Goal: Find specific page/section: Find specific page/section

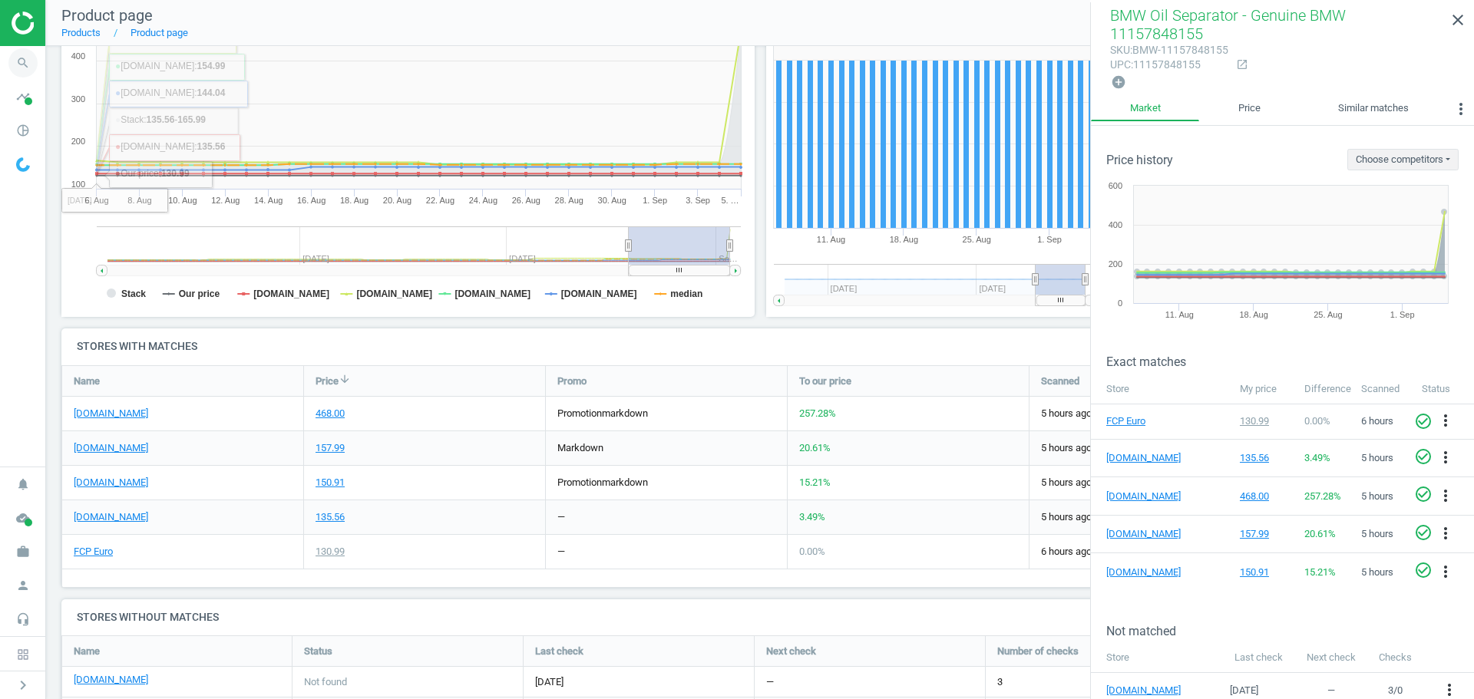
click at [32, 68] on icon "search" at bounding box center [22, 62] width 29 height 29
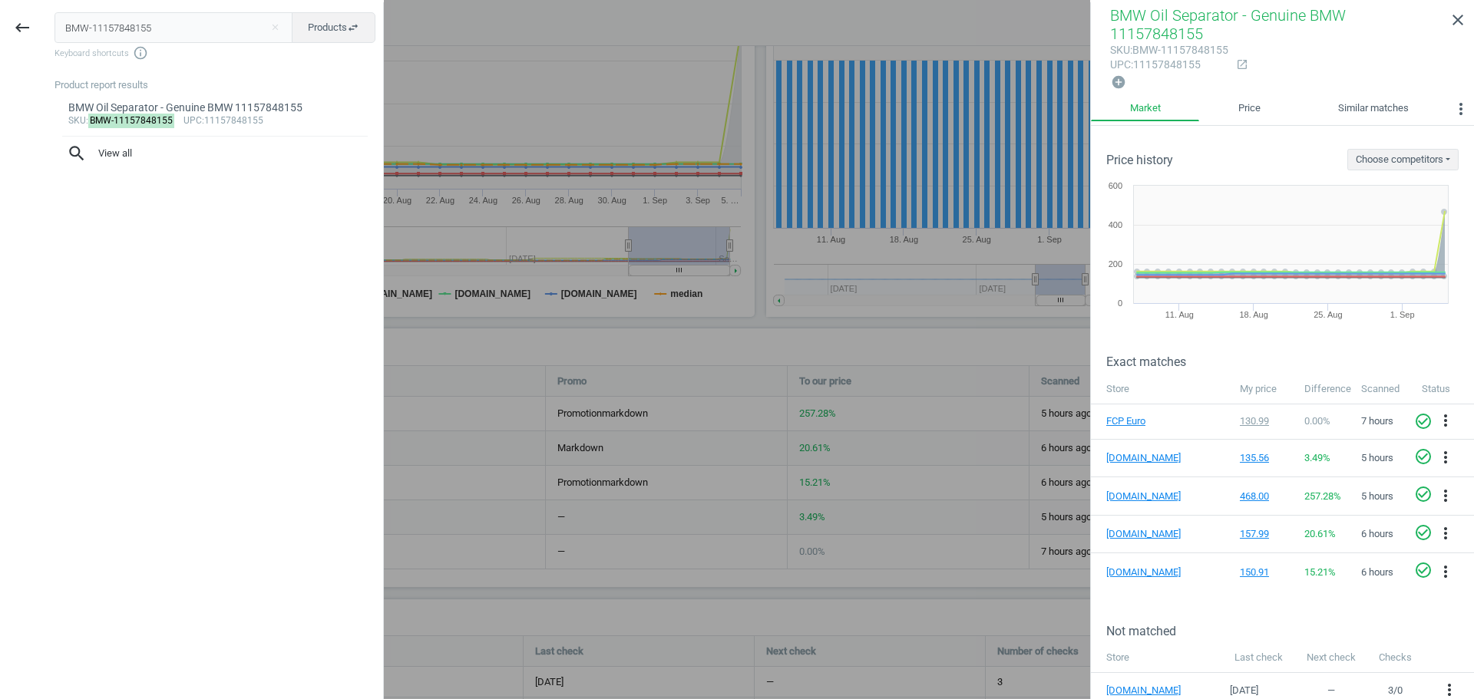
click at [137, 32] on input "BMW-11157848155" at bounding box center [174, 27] width 239 height 31
type input "VOL-9485149"
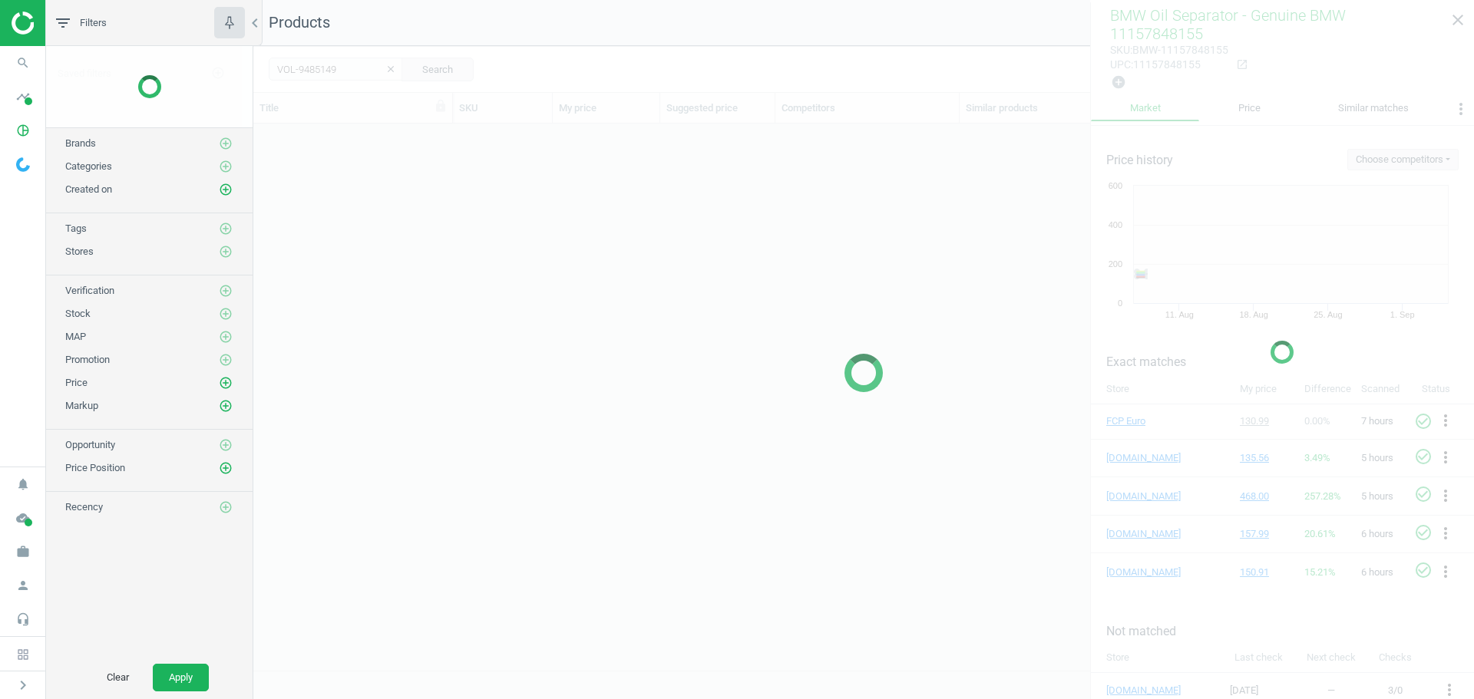
scroll to position [524, 1209]
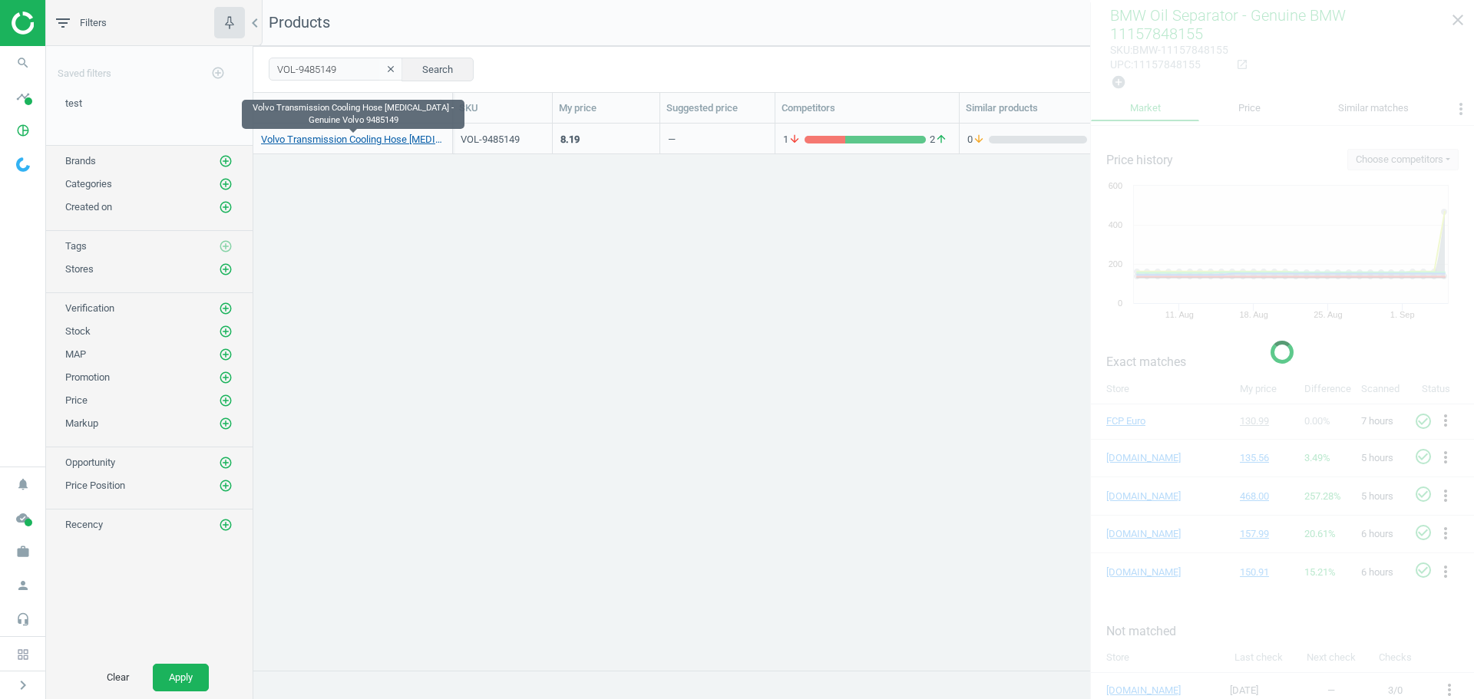
click at [385, 137] on link "Volvo Transmission Cooling Hose [MEDICAL_DATA] - Genuine Volvo 9485149" at bounding box center [352, 140] width 183 height 14
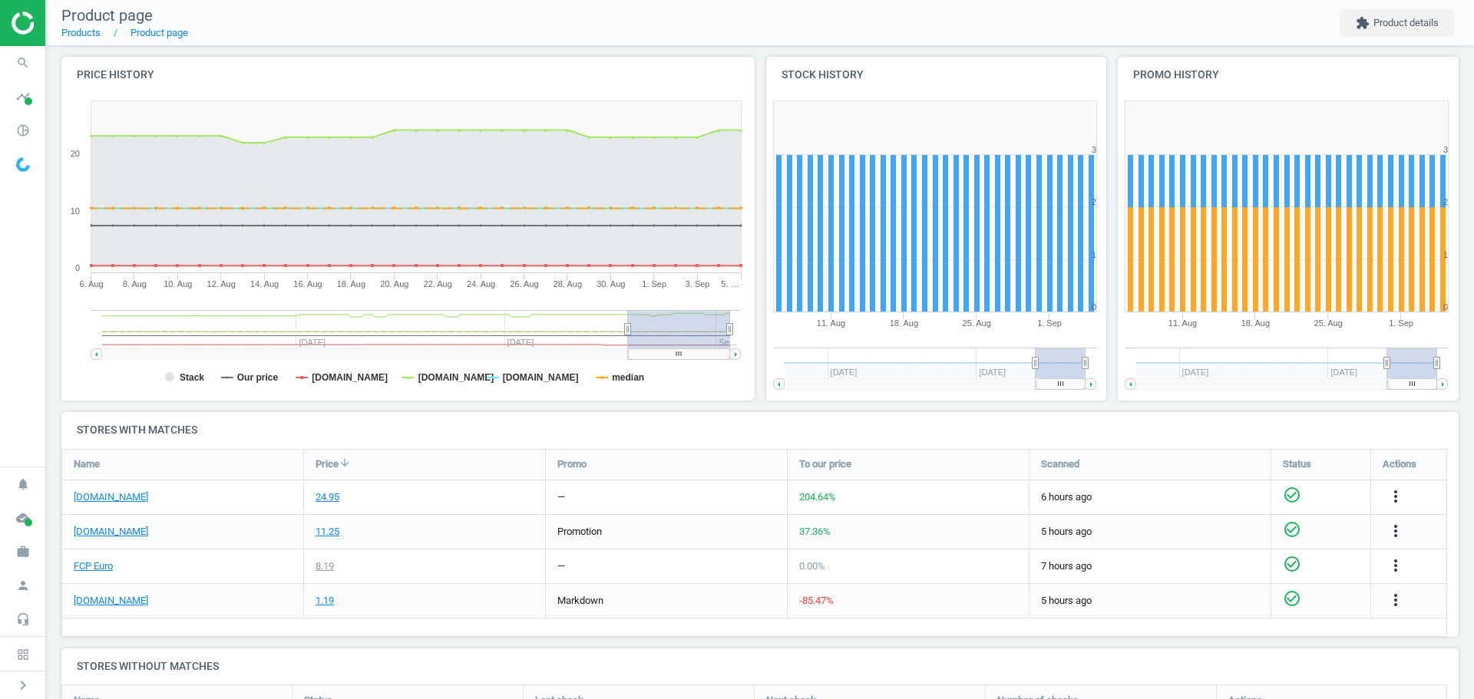
scroll to position [154, 0]
click at [124, 600] on link "[DOMAIN_NAME]" at bounding box center [111, 600] width 74 height 14
click at [28, 66] on icon "search" at bounding box center [22, 62] width 29 height 29
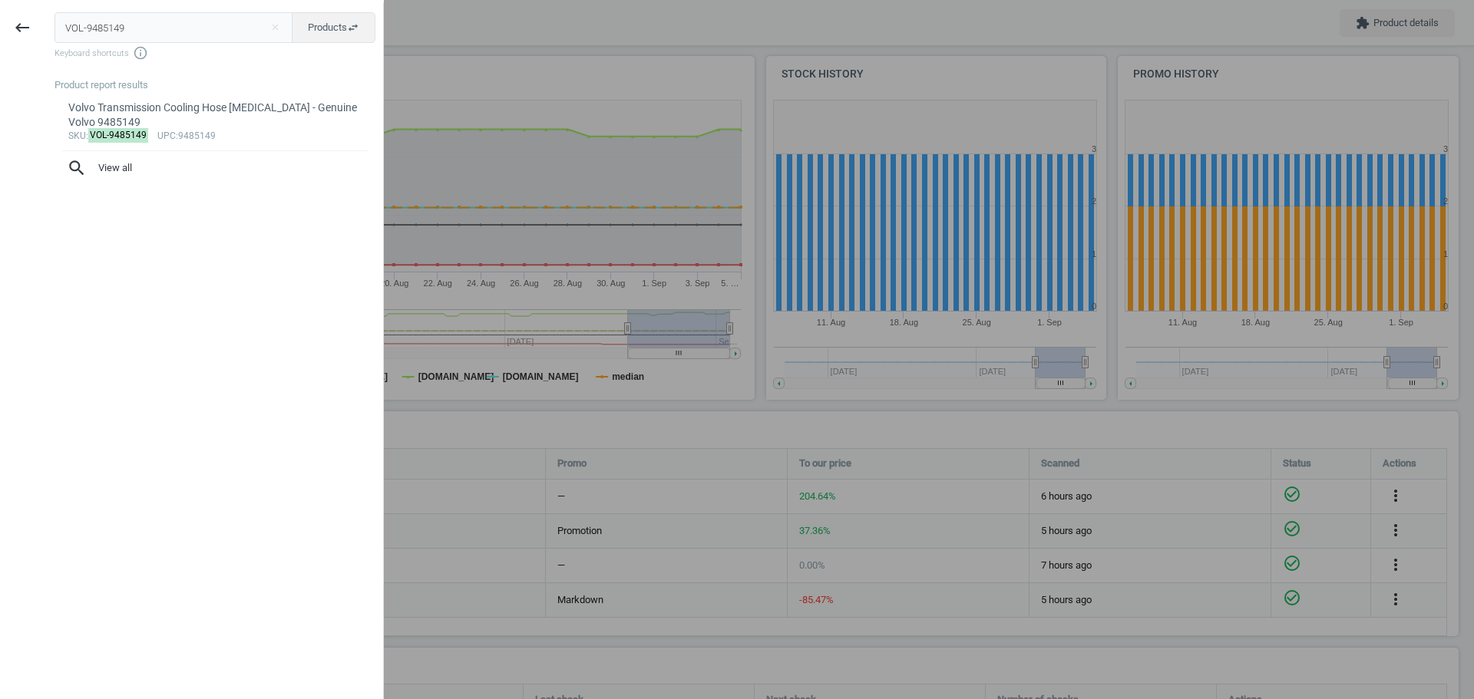
click at [162, 38] on input "VOL-9485149" at bounding box center [174, 27] width 239 height 31
click at [162, 37] on input "VOL-9485149" at bounding box center [174, 27] width 239 height 31
type input "BMW-13627525015"
click at [135, 132] on mark "BMW-13627525015" at bounding box center [131, 135] width 87 height 15
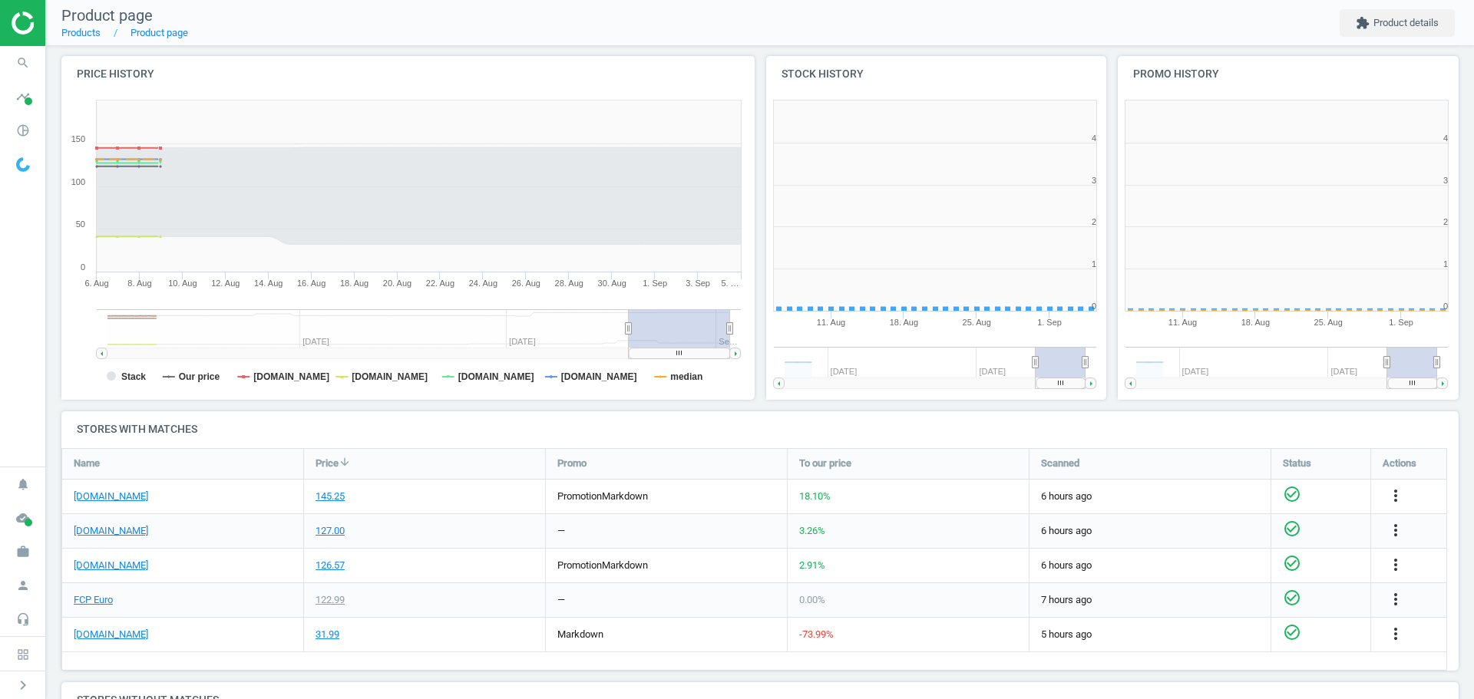
scroll to position [331, 362]
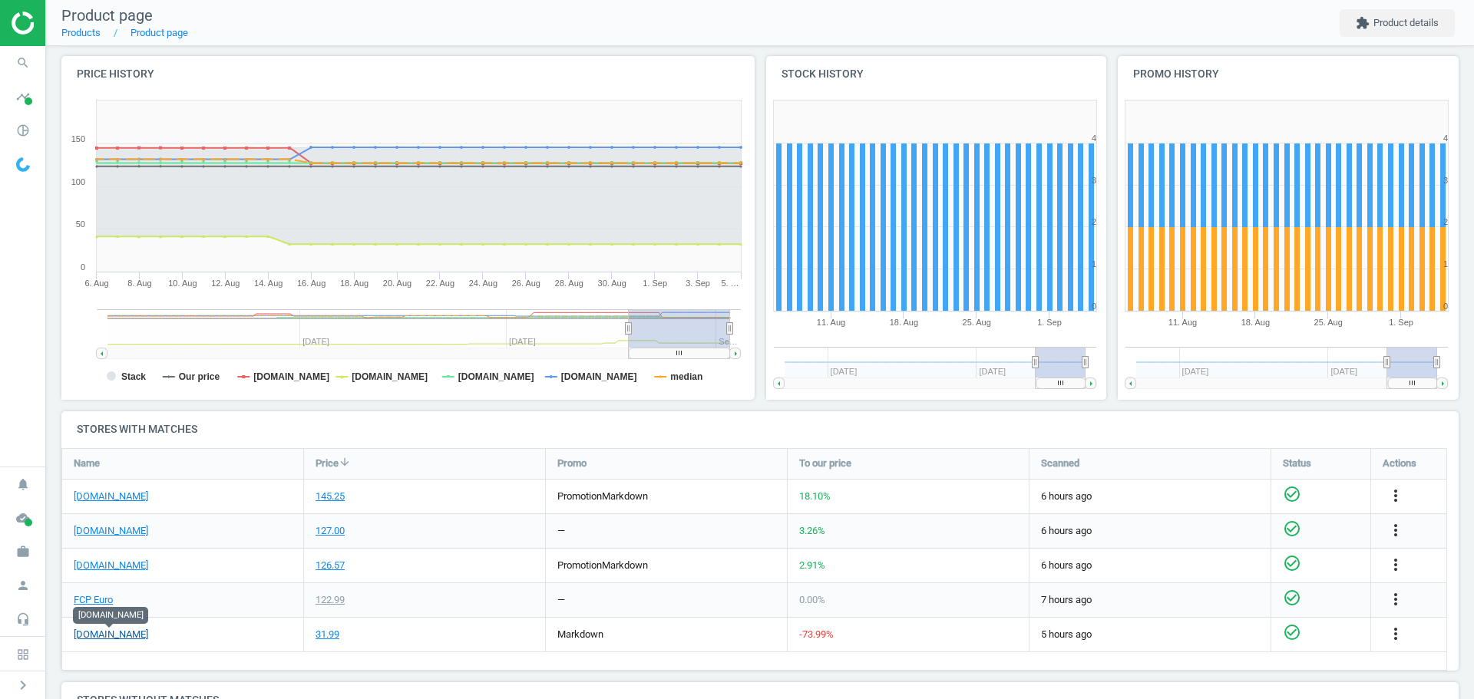
click at [129, 638] on link "[DOMAIN_NAME]" at bounding box center [111, 635] width 74 height 14
click at [1402, 636] on icon "more_vert" at bounding box center [1395, 634] width 18 height 18
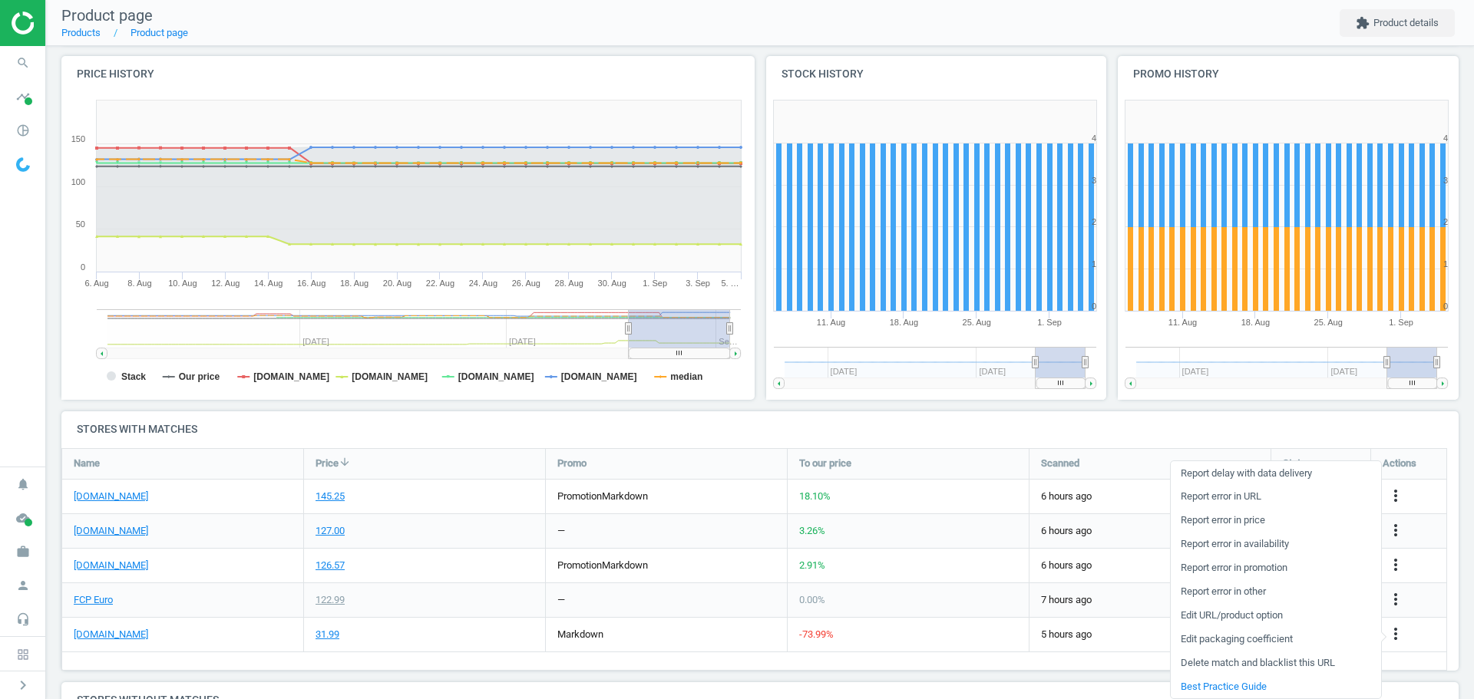
click at [1244, 496] on link "Report error in URL" at bounding box center [1276, 497] width 210 height 24
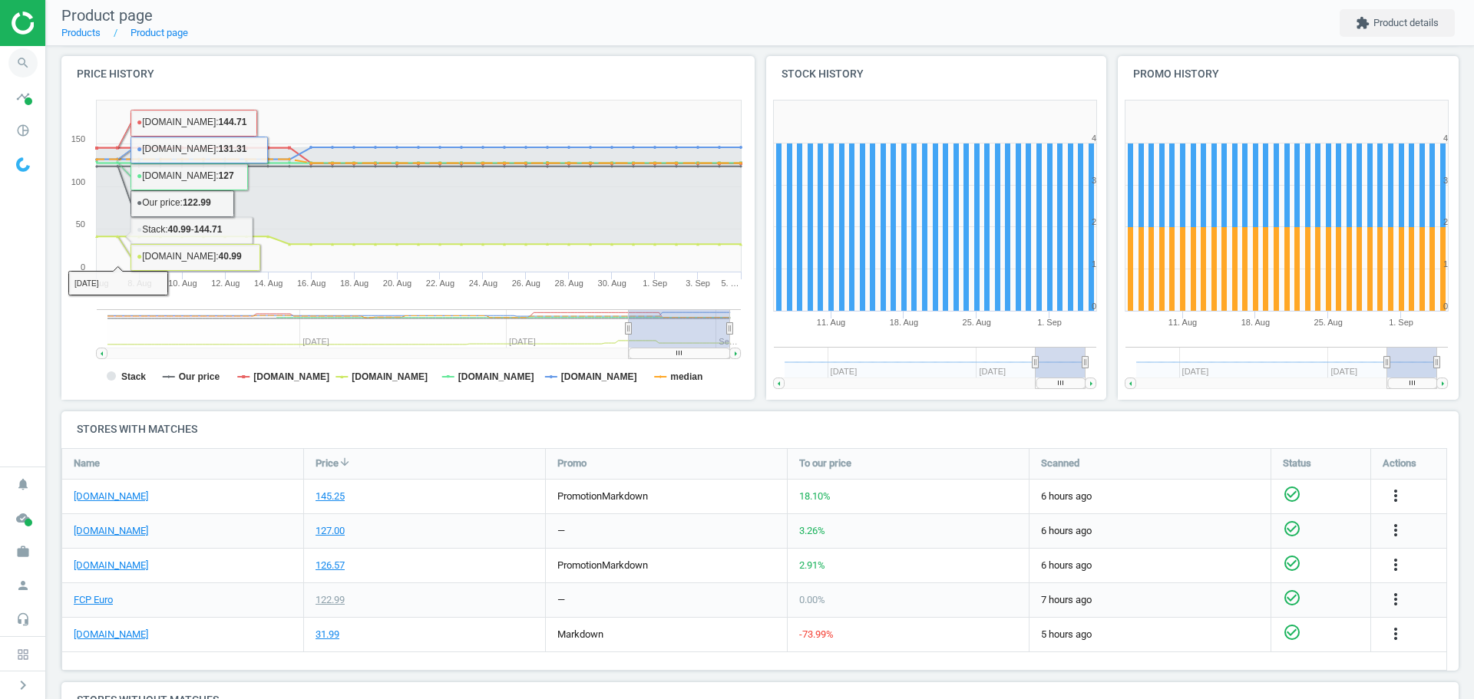
click at [30, 64] on icon "search" at bounding box center [22, 62] width 29 height 29
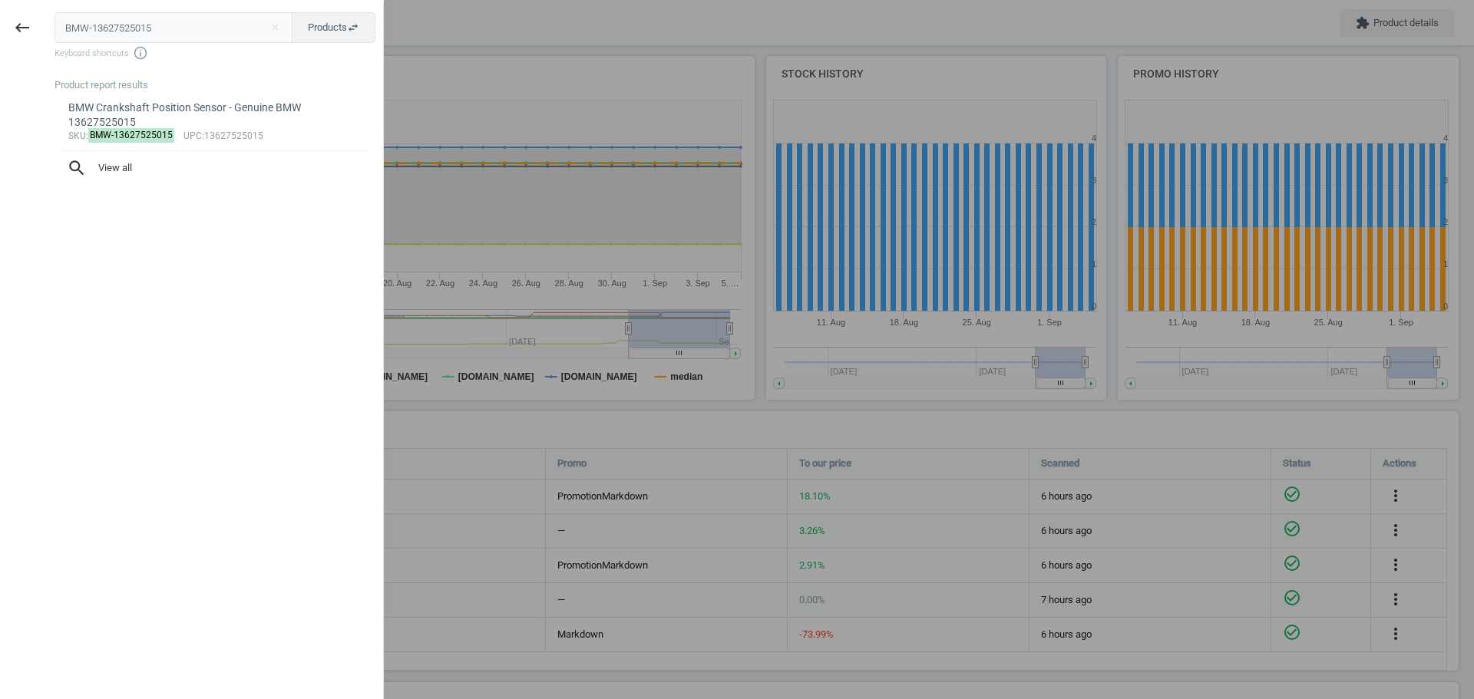
click at [127, 37] on input "BMW-13627525015" at bounding box center [174, 27] width 239 height 31
type input "VOL-31262151"
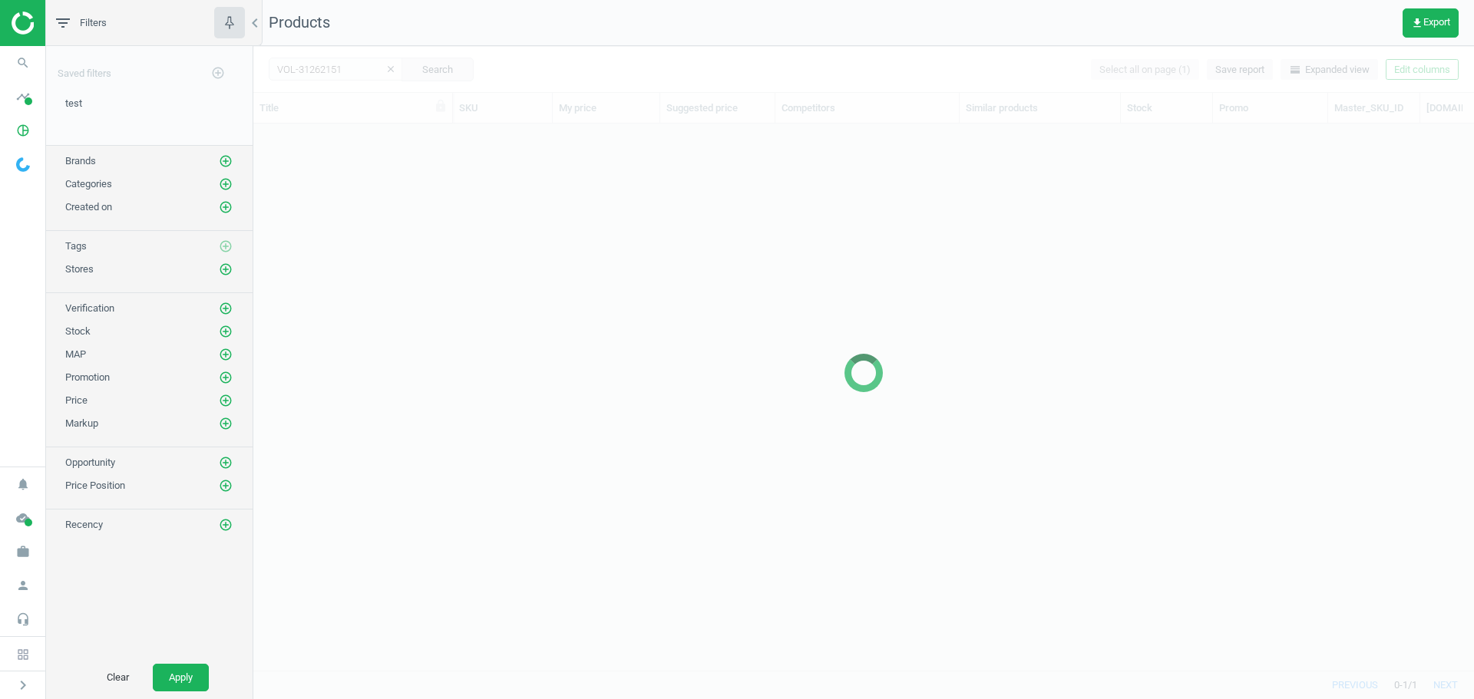
scroll to position [524, 1209]
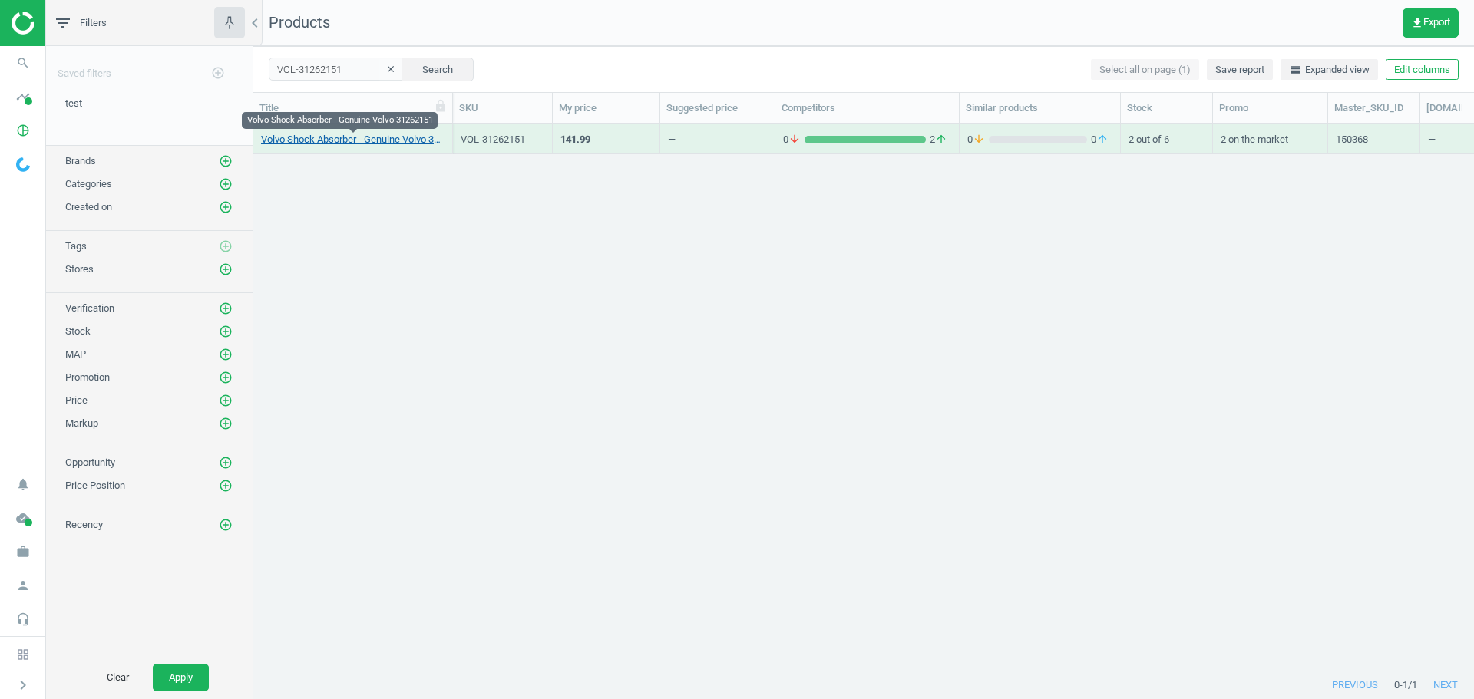
click at [311, 142] on link "Volvo Shock Absorber - Genuine Volvo 31262151" at bounding box center [352, 140] width 183 height 14
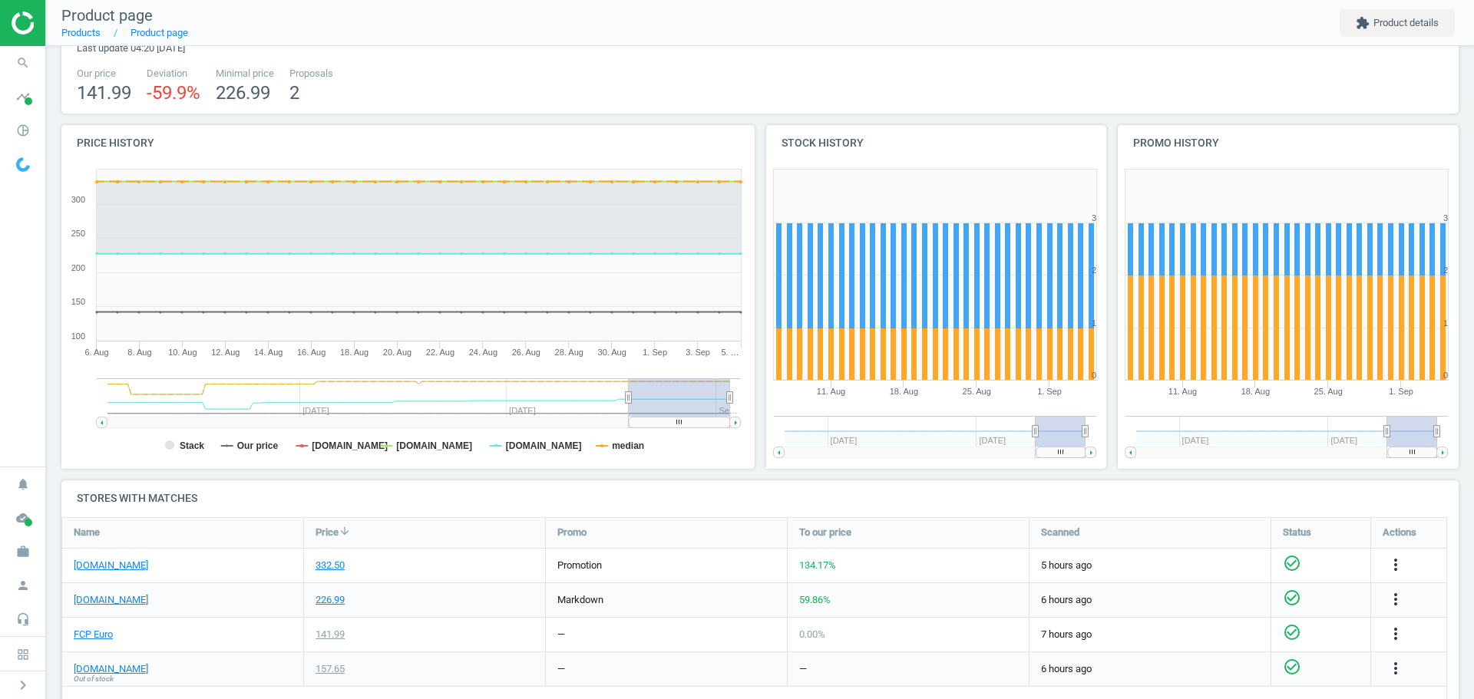
scroll to position [154, 0]
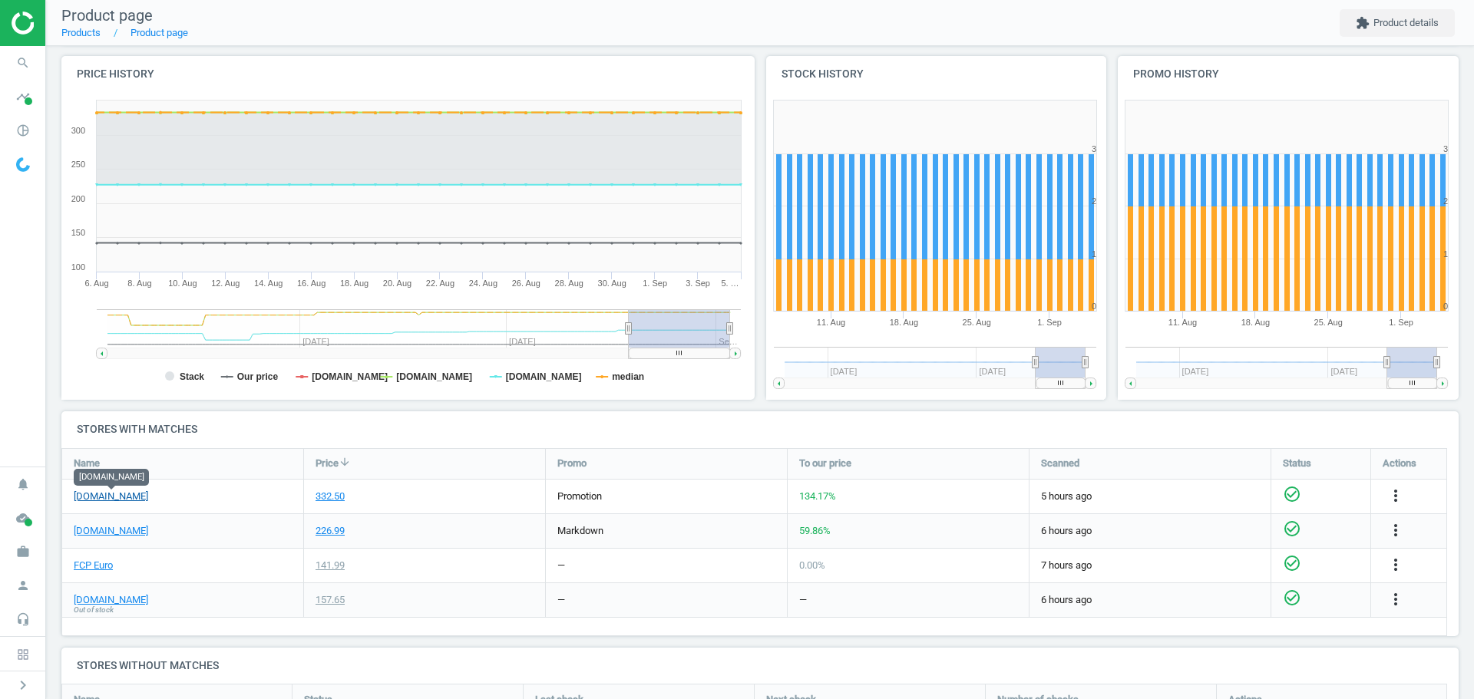
click at [126, 492] on link "[DOMAIN_NAME]" at bounding box center [111, 497] width 74 height 14
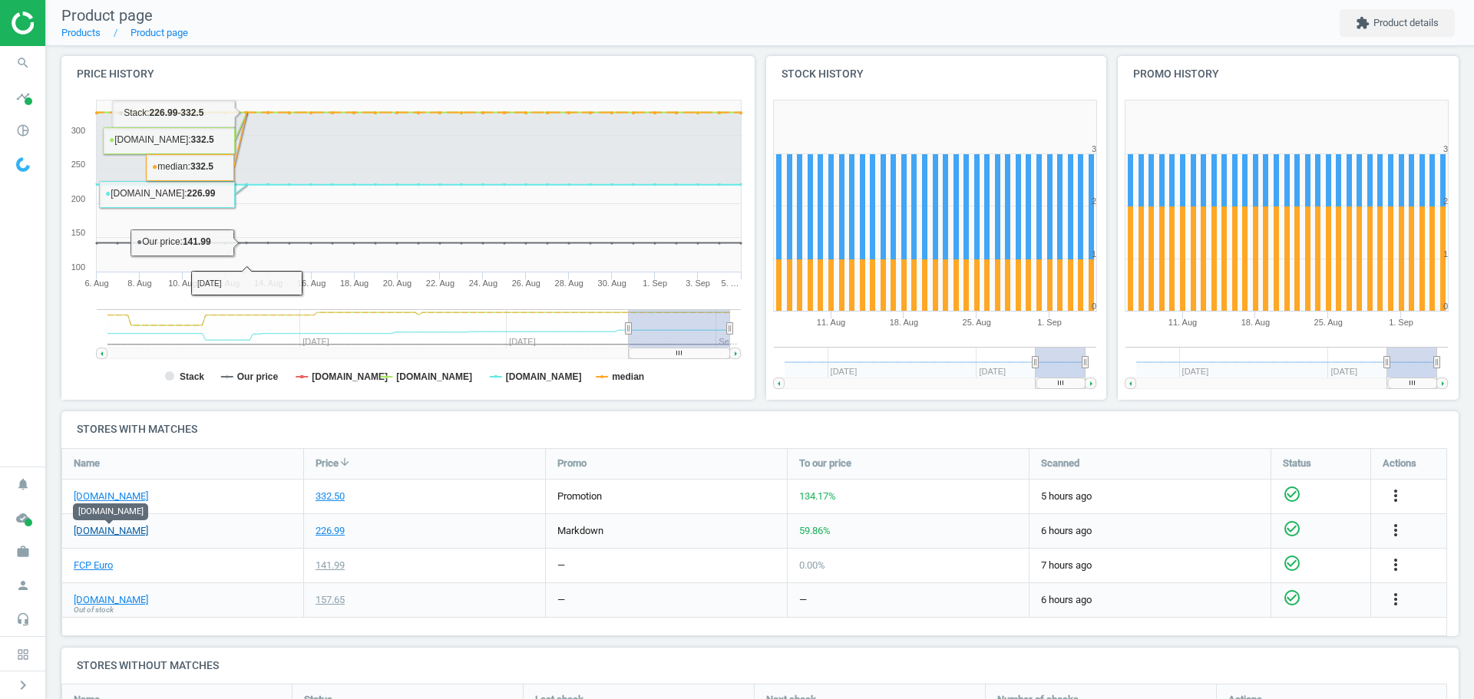
click at [121, 530] on link "[DOMAIN_NAME]" at bounding box center [111, 531] width 74 height 14
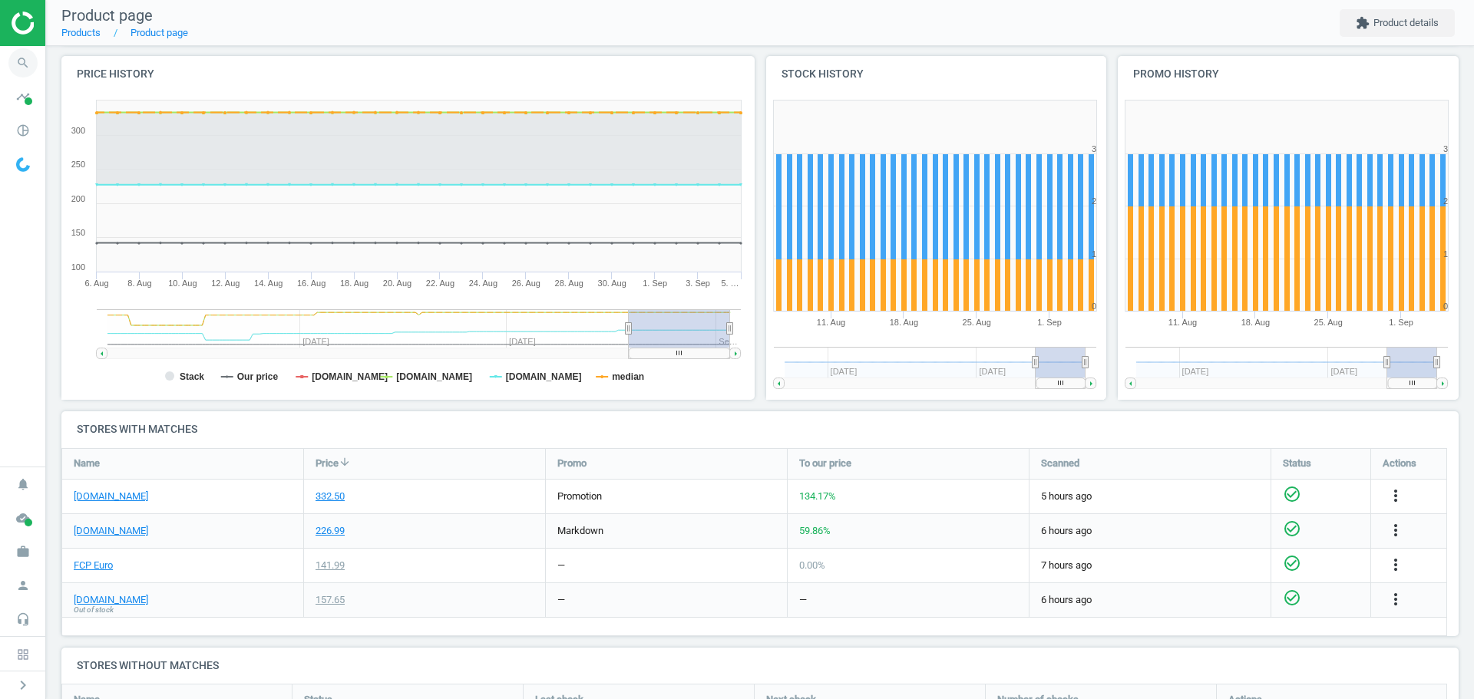
click at [18, 68] on icon "search" at bounding box center [22, 62] width 29 height 29
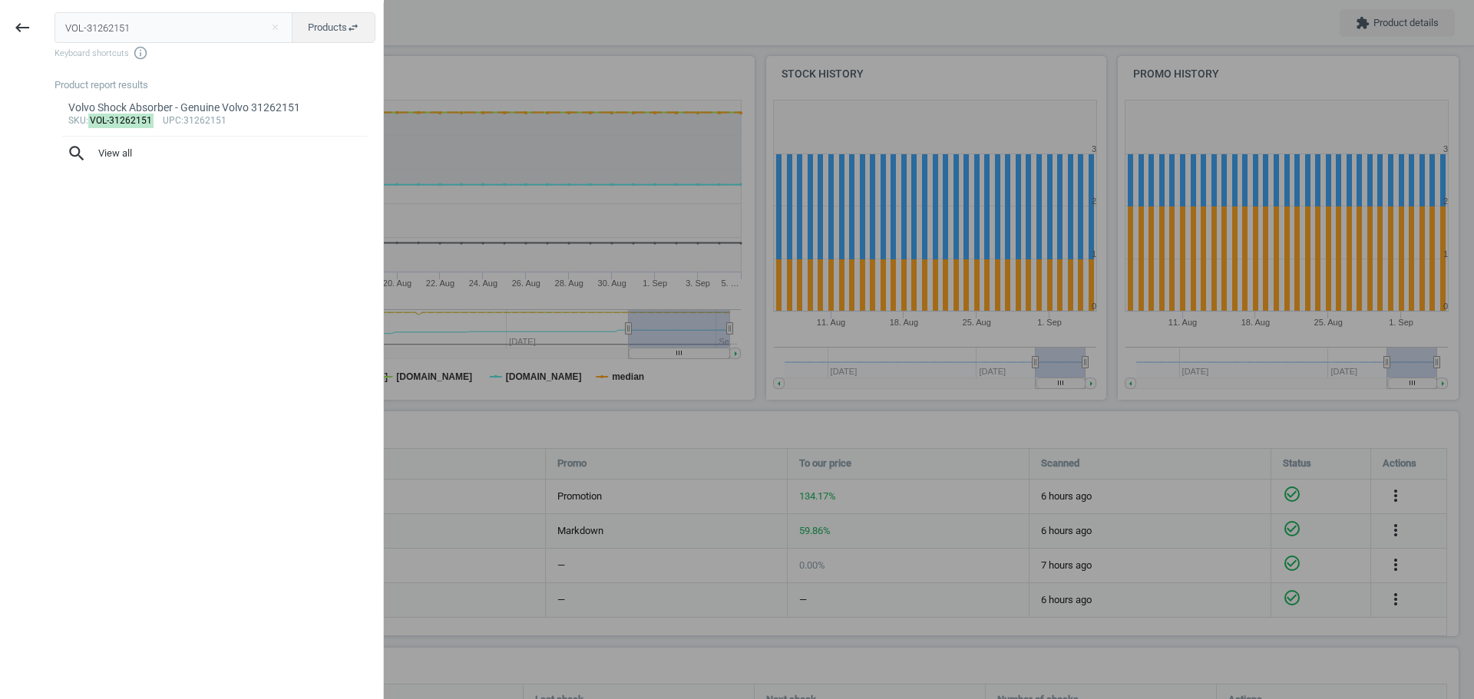
click at [121, 39] on input "VOL-31262151" at bounding box center [174, 27] width 239 height 31
type input "VOL-8641078"
click at [125, 116] on mark "VOL-8641078" at bounding box center [118, 121] width 61 height 15
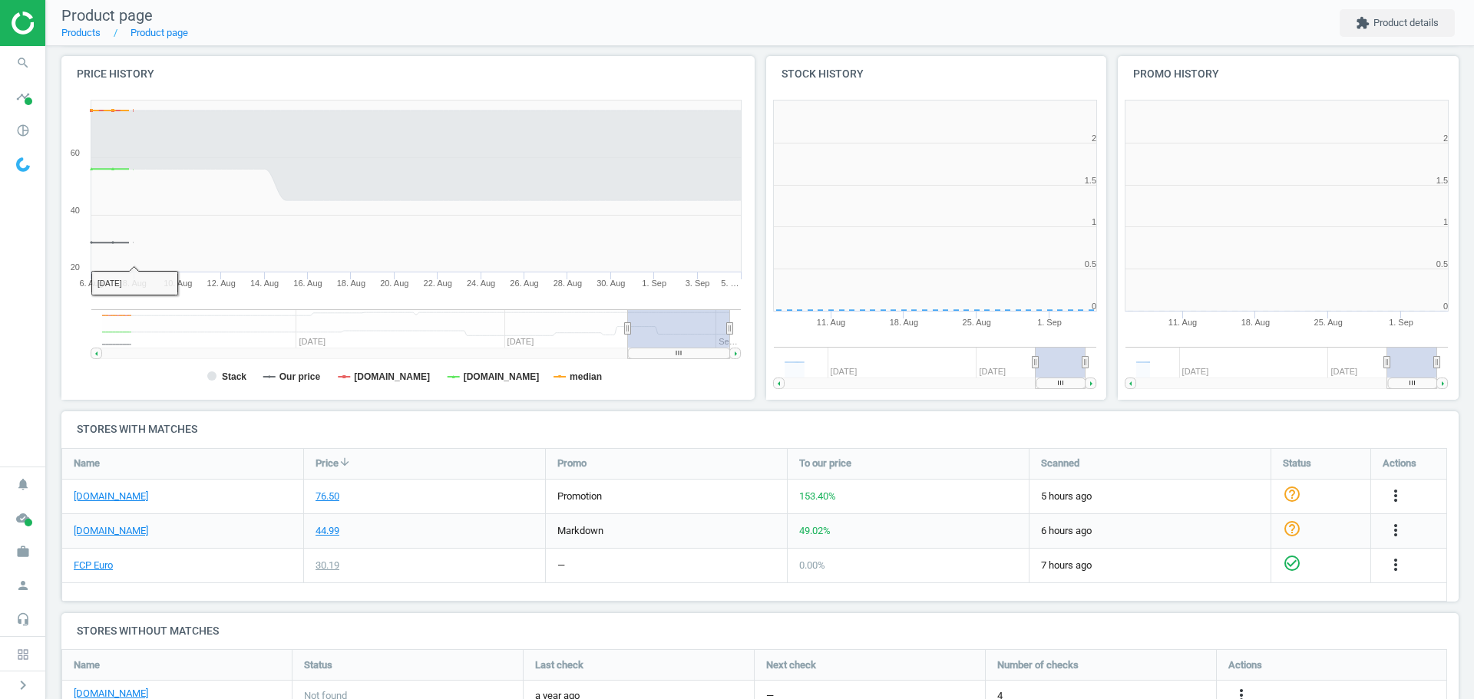
scroll to position [331, 362]
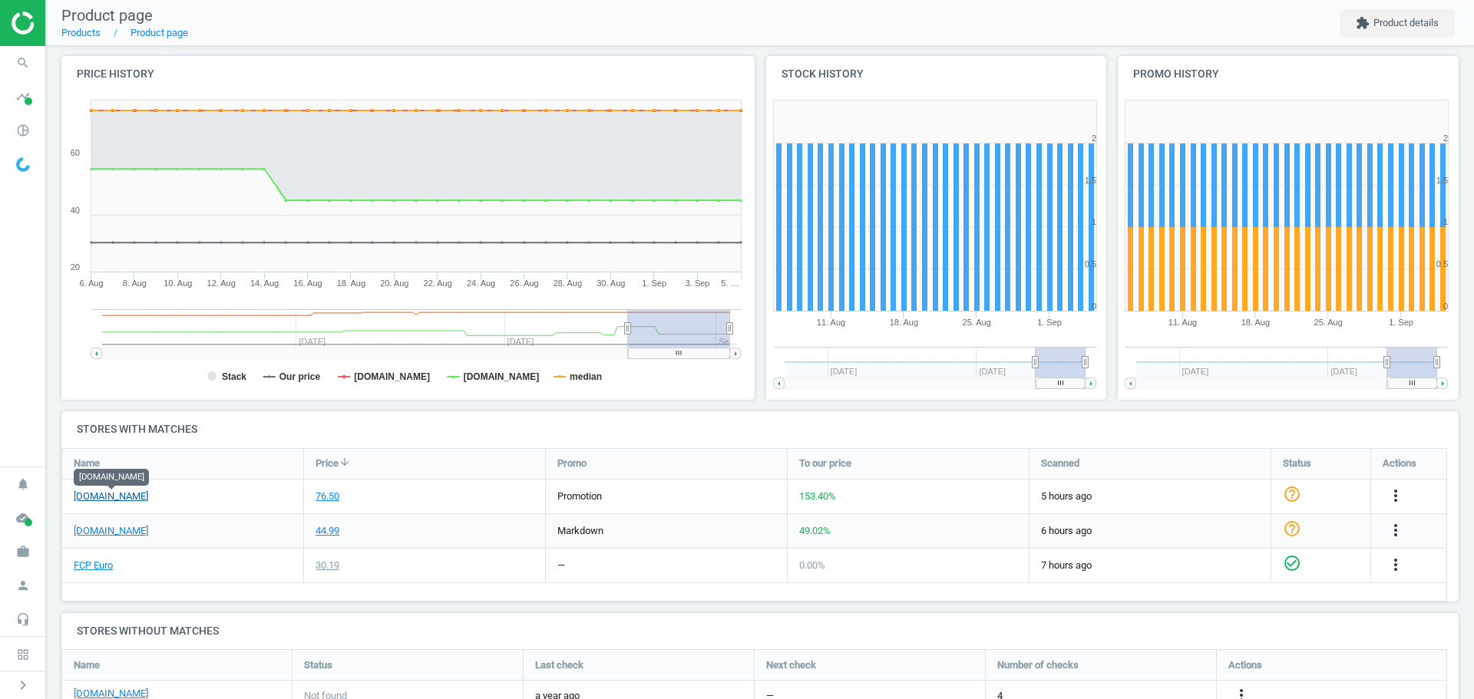
click at [104, 499] on link "[DOMAIN_NAME]" at bounding box center [111, 497] width 74 height 14
click at [15, 63] on icon "search" at bounding box center [22, 62] width 29 height 29
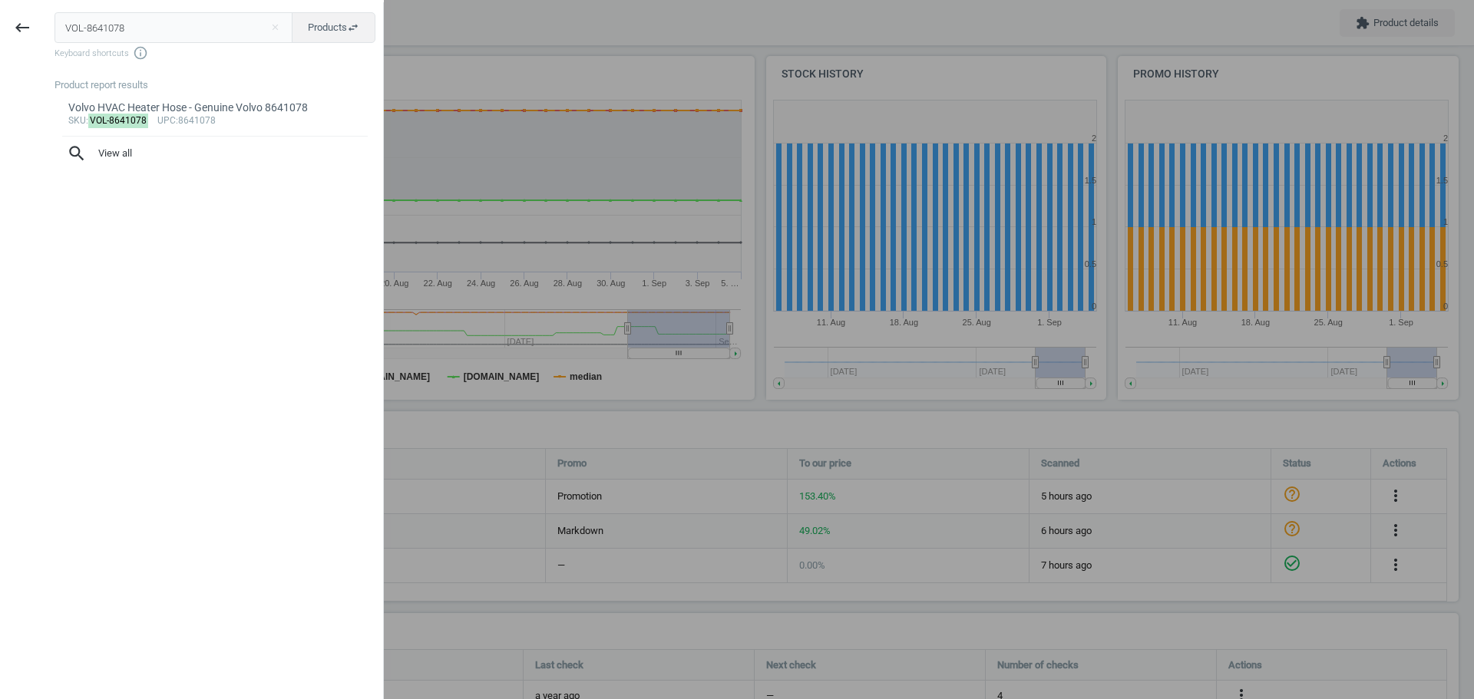
click at [110, 35] on input "VOL-8641078" at bounding box center [174, 27] width 239 height 31
type input "VOL-31338529"
click at [115, 120] on mark "VOL-31338529" at bounding box center [121, 121] width 66 height 15
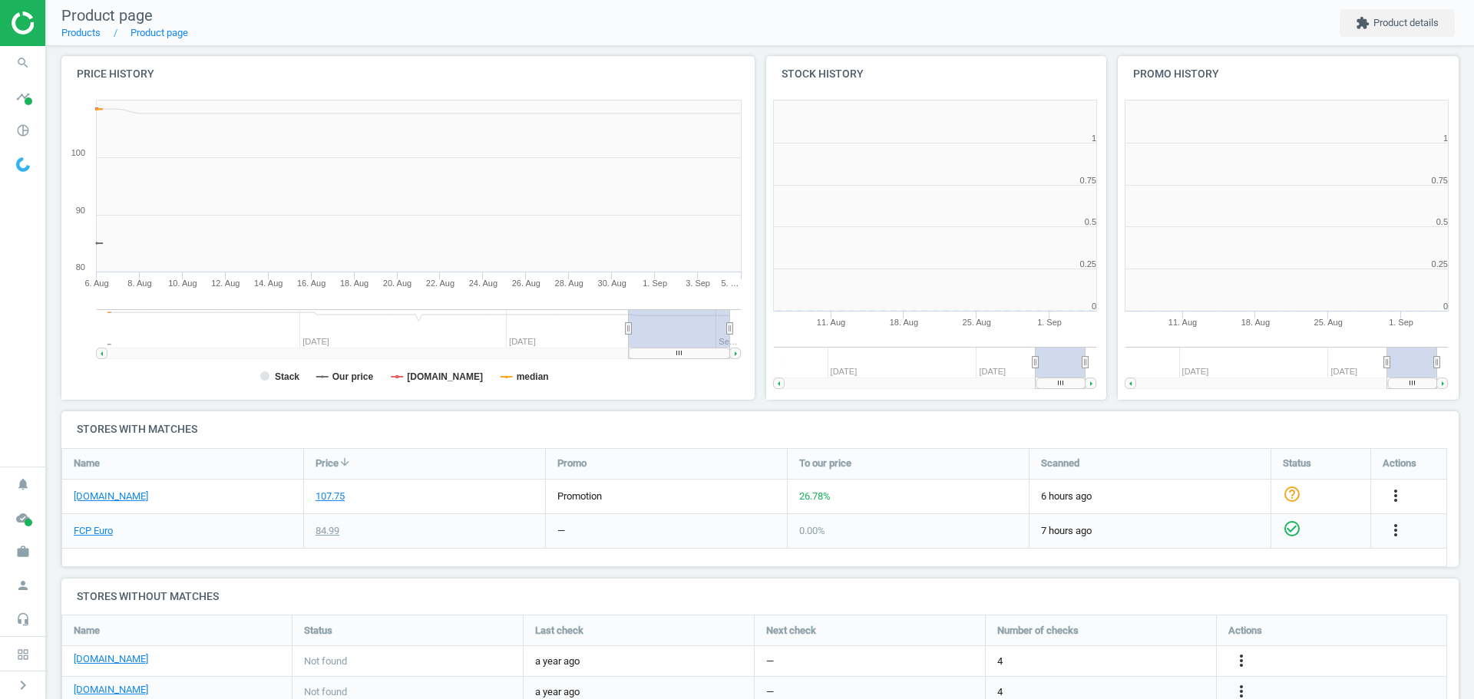
scroll to position [331, 362]
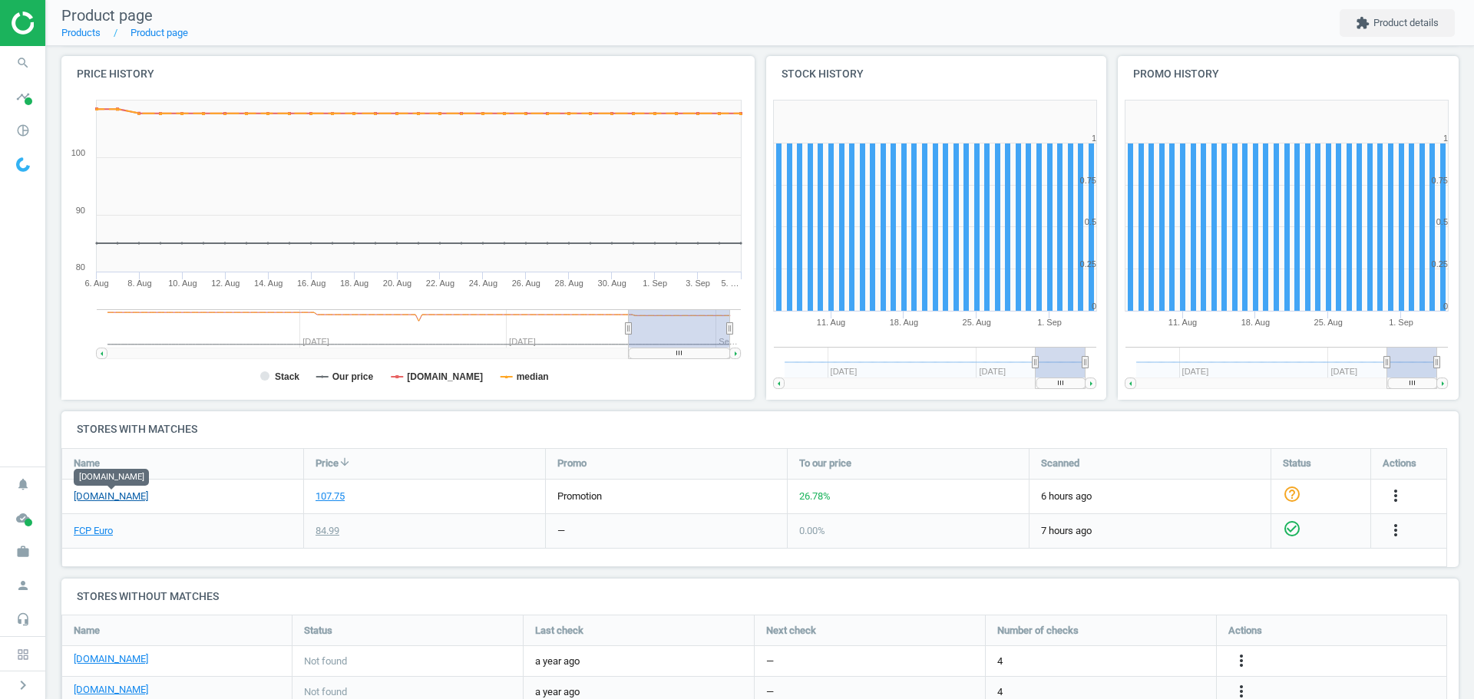
click at [101, 497] on link "[DOMAIN_NAME]" at bounding box center [111, 497] width 74 height 14
click at [23, 64] on icon "search" at bounding box center [22, 62] width 29 height 29
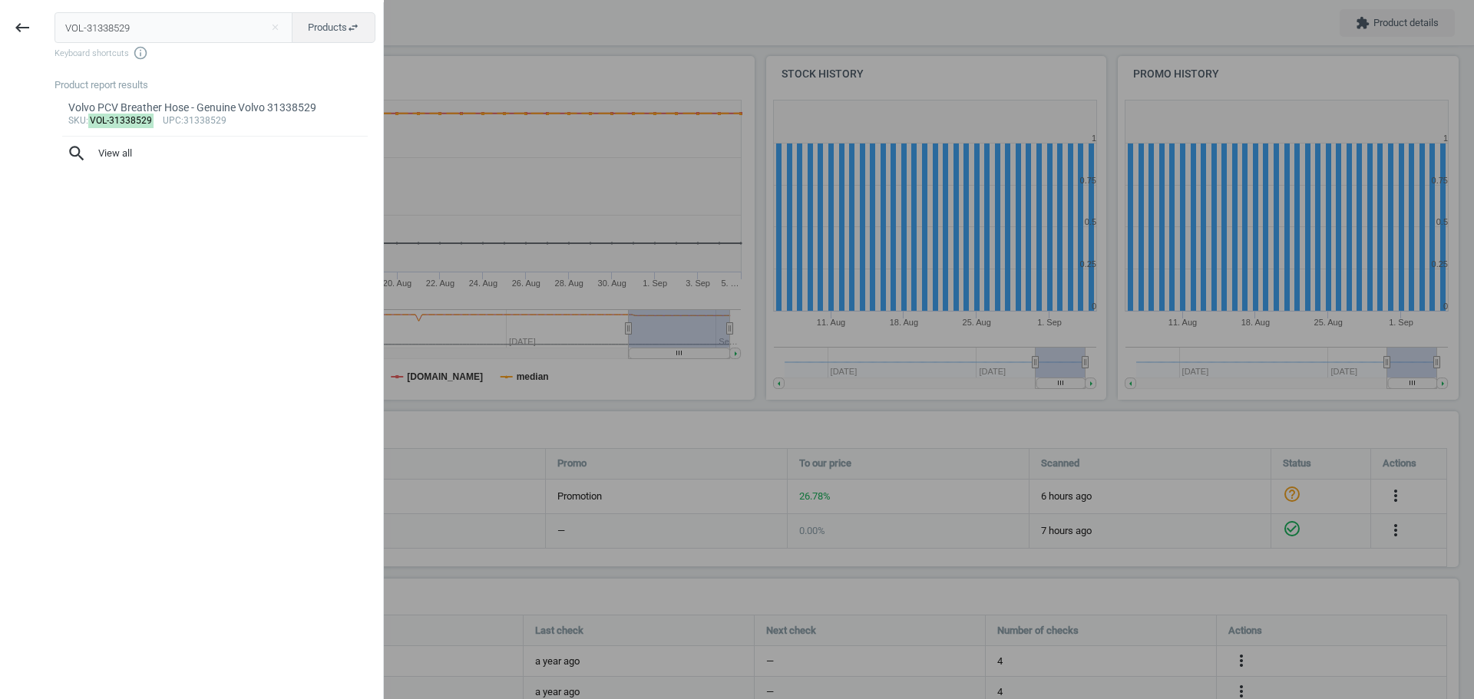
click at [117, 31] on input "VOL-31338529" at bounding box center [174, 27] width 239 height 31
type input "VOL-31465786"
click at [101, 121] on mark "VOL-31465786" at bounding box center [121, 121] width 66 height 15
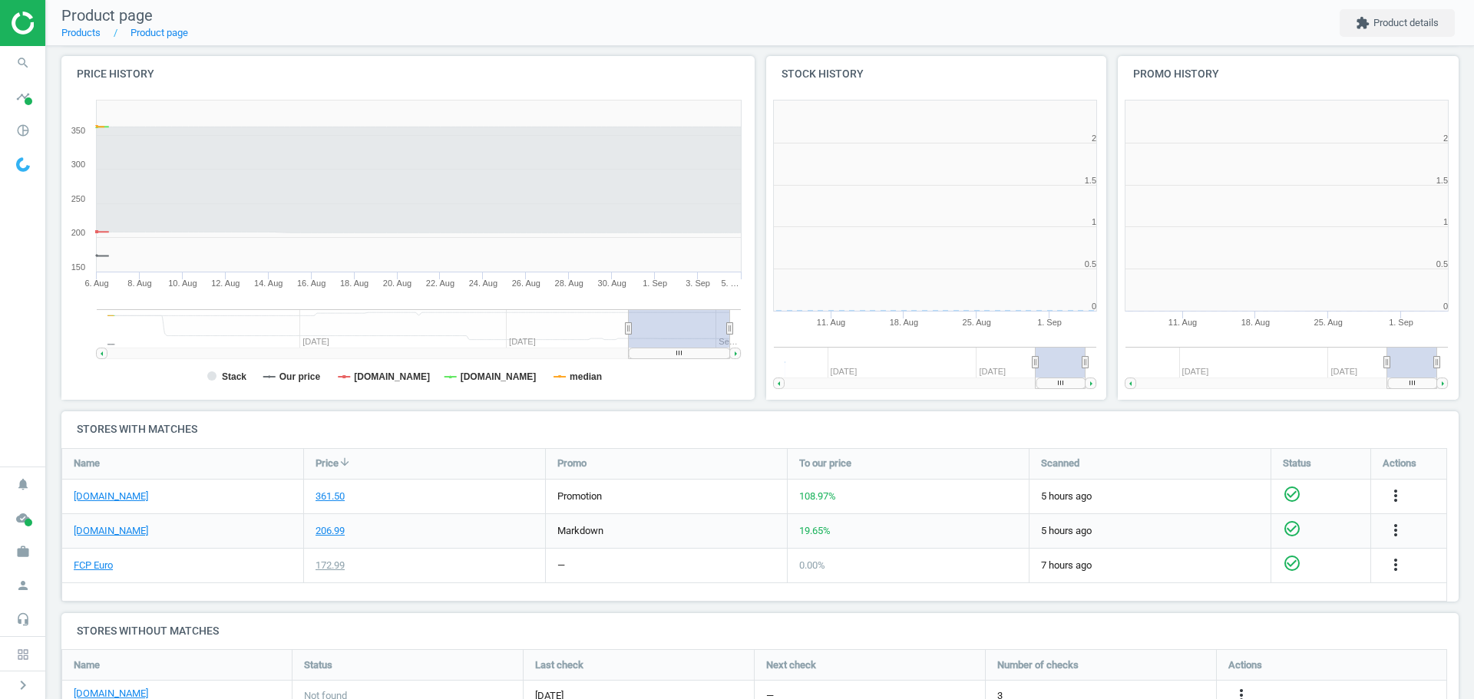
scroll to position [331, 362]
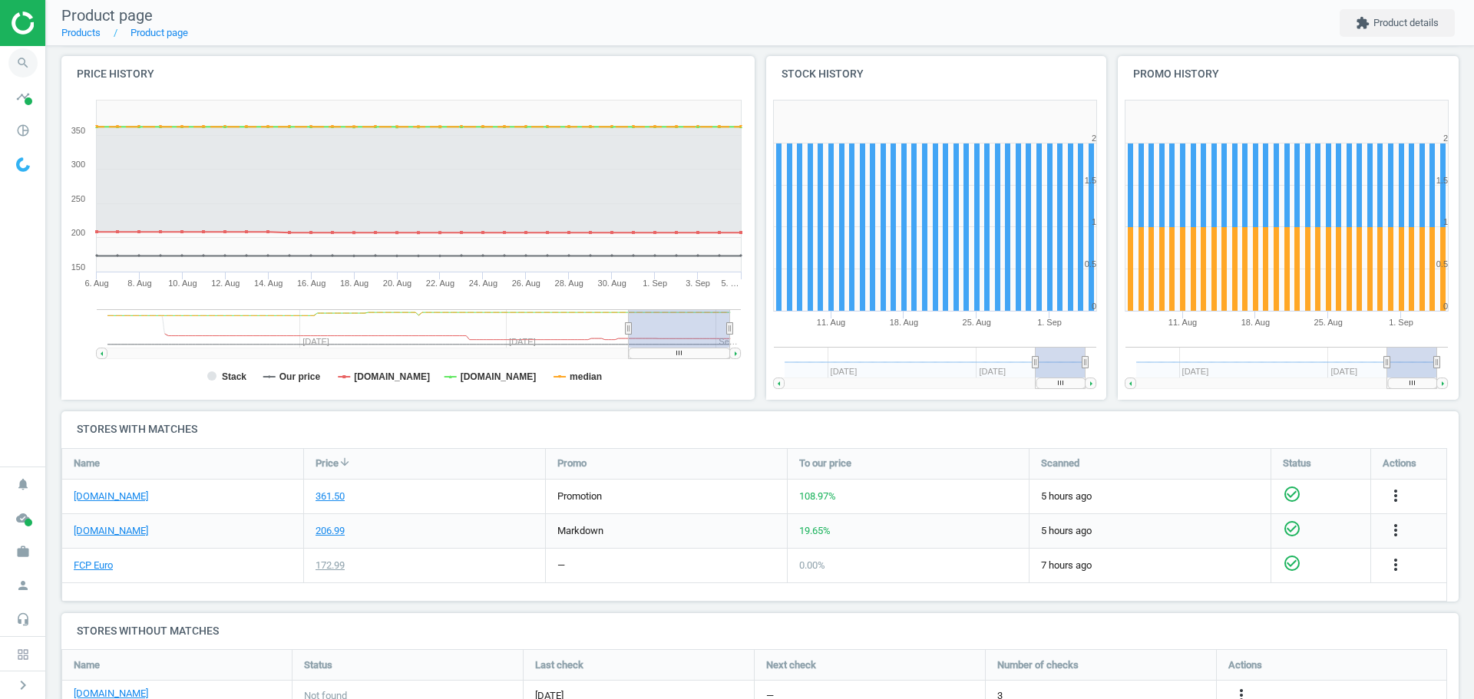
click at [30, 64] on icon "search" at bounding box center [22, 62] width 29 height 29
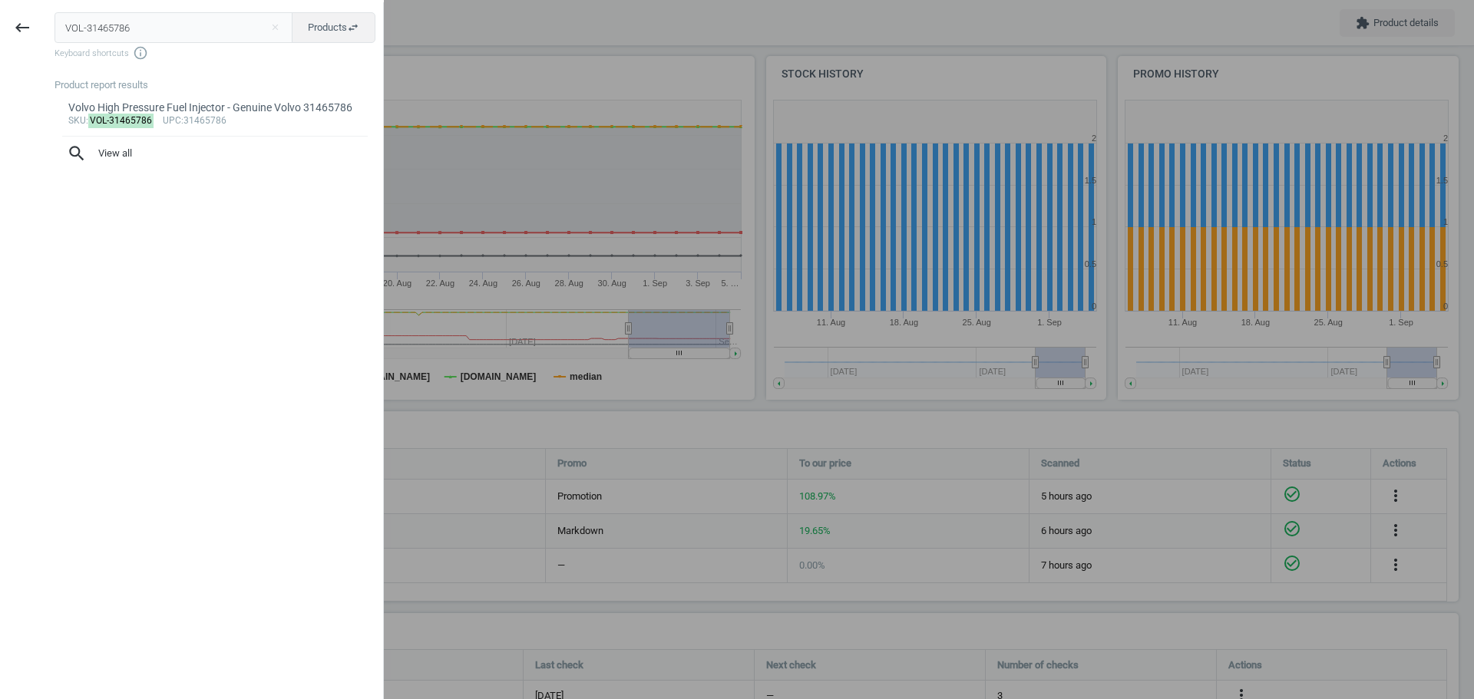
click at [144, 25] on input "VOL-31465786" at bounding box center [174, 27] width 239 height 31
type input "MAN-C30005"
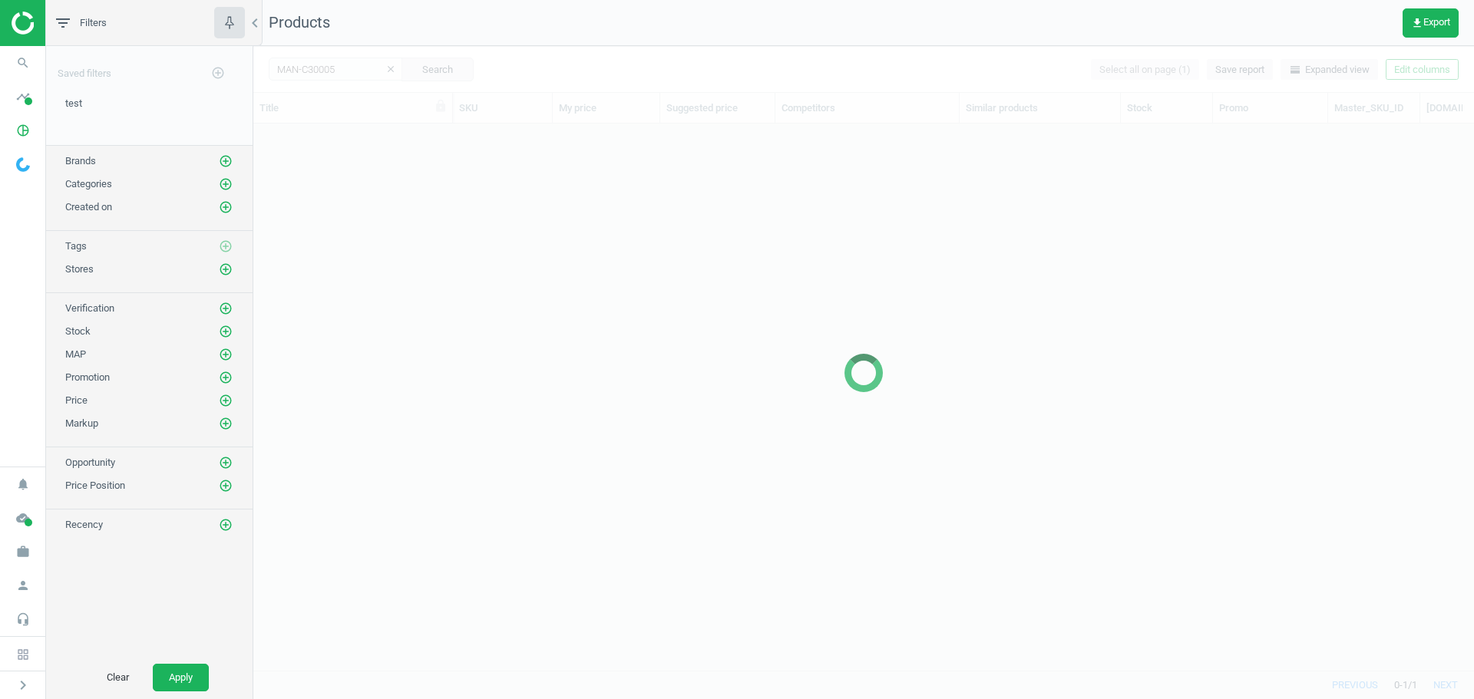
scroll to position [524, 1209]
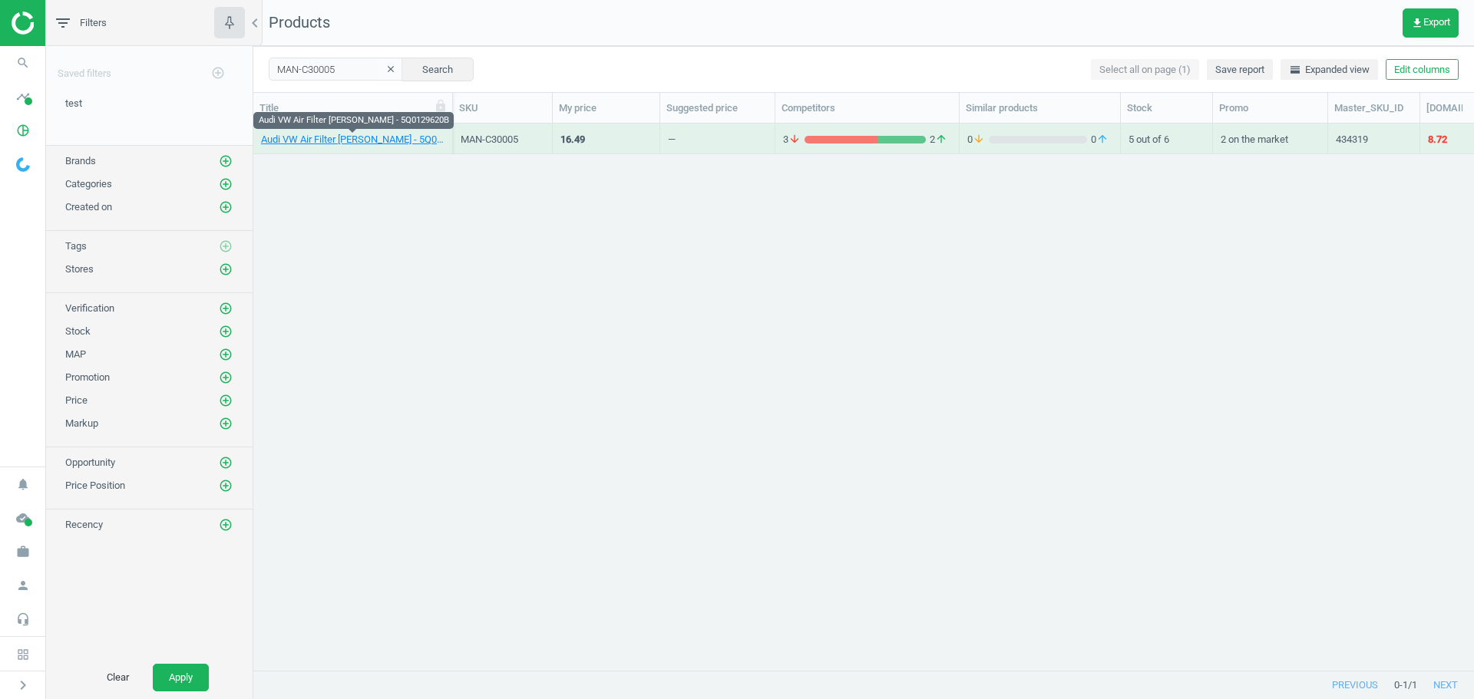
click at [374, 143] on link "Audi VW Air Filter [PERSON_NAME] - 5Q0129620B" at bounding box center [352, 140] width 183 height 14
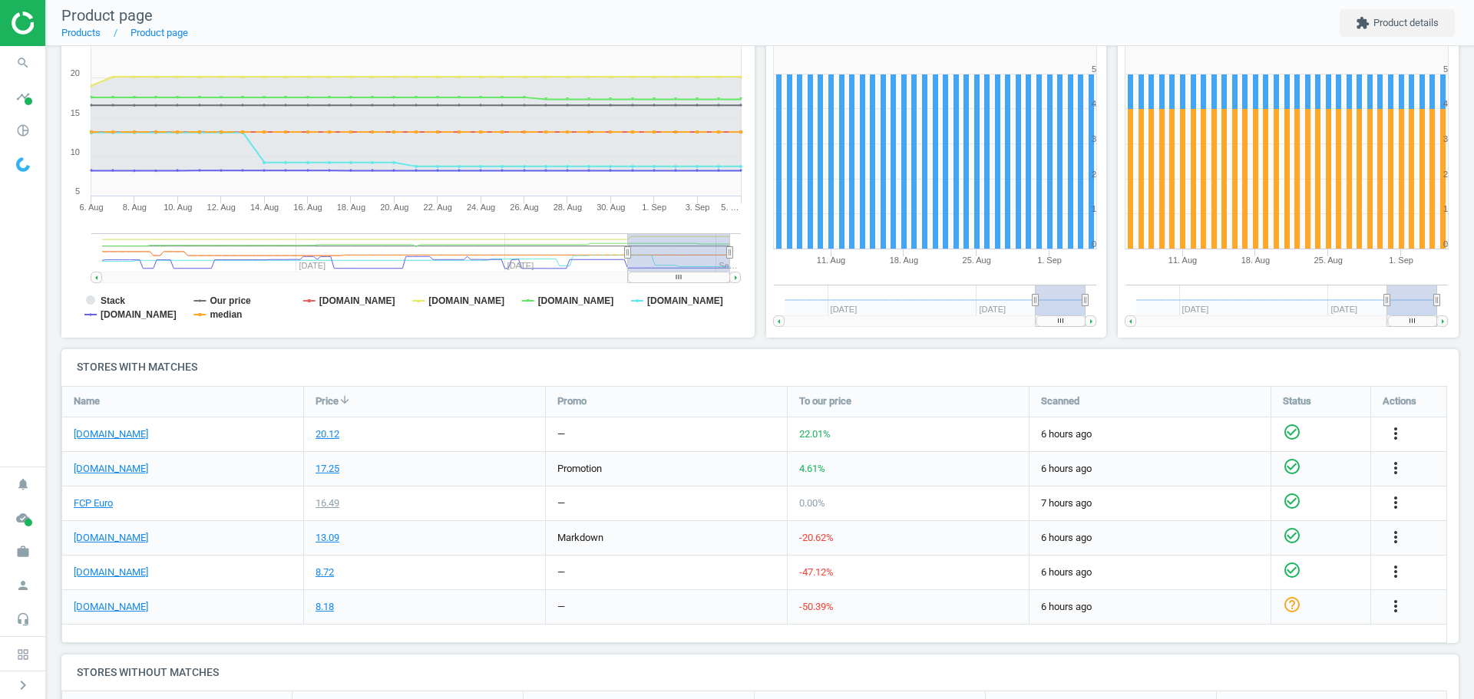
scroll to position [230, 0]
